Goal: Information Seeking & Learning: Check status

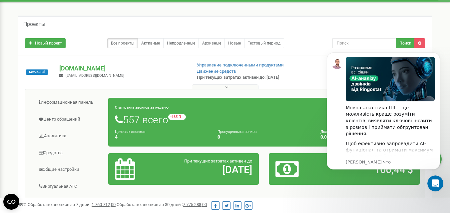
scroll to position [33, 0]
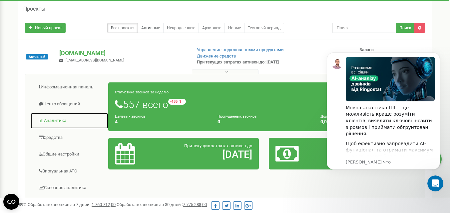
click at [53, 124] on link "Аналитика" at bounding box center [69, 121] width 78 height 16
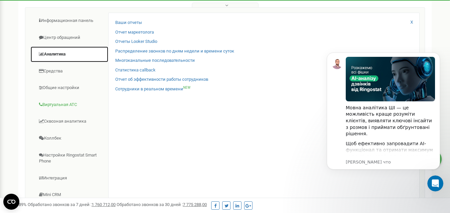
scroll to position [67, 0]
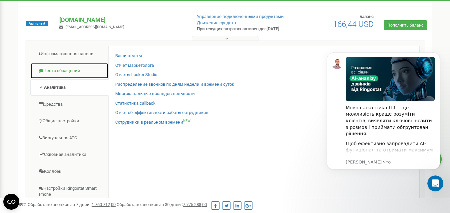
click at [67, 79] on link "Центр обращений" at bounding box center [69, 71] width 78 height 16
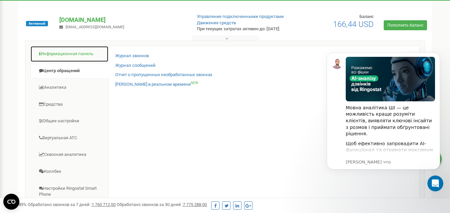
click at [70, 62] on link "Информационная панель" at bounding box center [69, 54] width 78 height 16
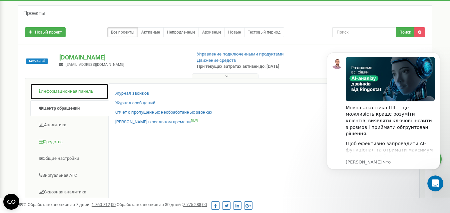
scroll to position [0, 0]
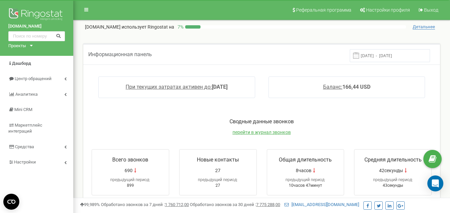
click at [395, 52] on input "15.08.2025 - 22.08.2025" at bounding box center [389, 55] width 80 height 13
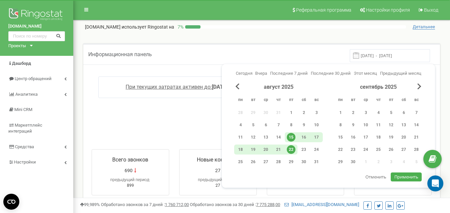
click at [290, 150] on div "22" at bounding box center [291, 149] width 9 height 9
click at [282, 150] on div "21" at bounding box center [278, 149] width 9 height 9
click at [407, 174] on button "Применить" at bounding box center [405, 177] width 31 height 9
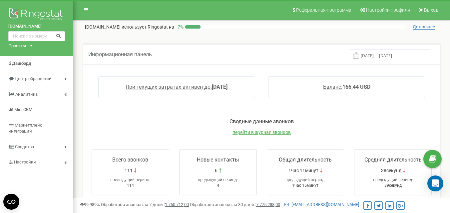
click at [372, 54] on input "21.08.2025 - 21.08.2025" at bounding box center [389, 55] width 80 height 13
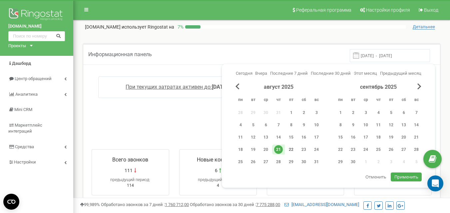
click at [291, 146] on div "22" at bounding box center [291, 149] width 9 height 9
click at [405, 175] on span "Применить" at bounding box center [406, 177] width 24 height 6
type input "22.08.2025 - 22.08.2025"
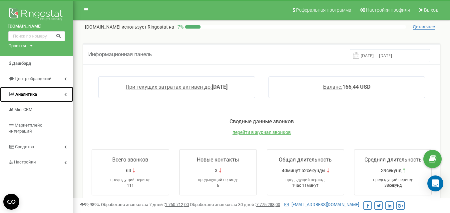
click at [34, 96] on span "Аналитика" at bounding box center [26, 94] width 22 height 5
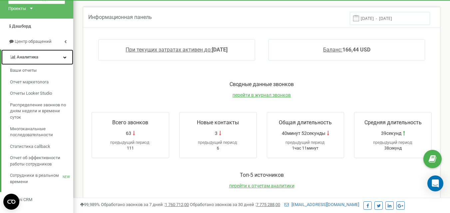
scroll to position [67, 0]
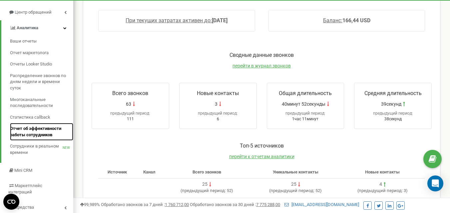
click at [50, 127] on span "Отчет об эффективности работы сотрудников" at bounding box center [40, 132] width 60 height 12
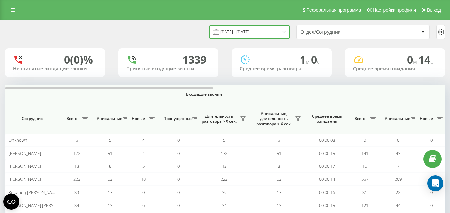
click at [261, 36] on input "[DATE] - [DATE]" at bounding box center [249, 31] width 81 height 13
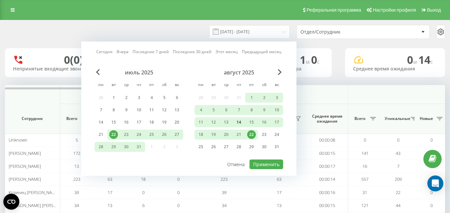
click at [238, 124] on div "14" at bounding box center [238, 122] width 9 height 9
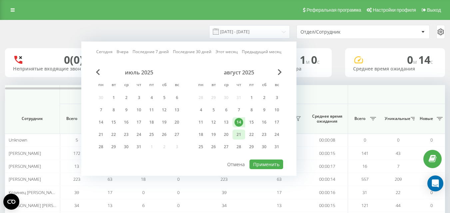
click at [240, 133] on div "21" at bounding box center [238, 134] width 9 height 9
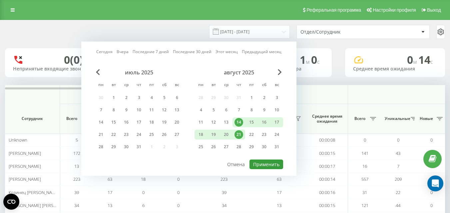
click at [268, 164] on button "Применить" at bounding box center [266, 165] width 34 height 10
type input "[DATE] - [DATE]"
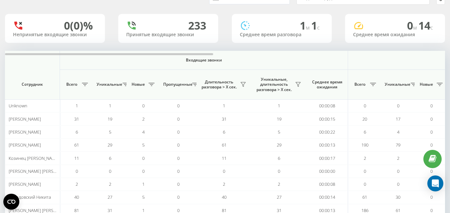
scroll to position [71, 0]
